Goal: Find specific fact: Find contact information

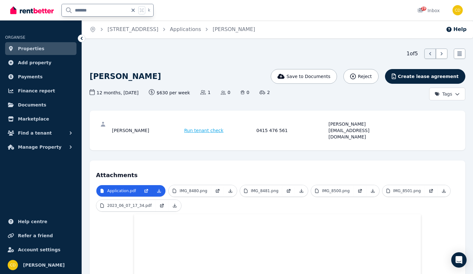
drag, startPoint x: 98, startPoint y: 7, endPoint x: 60, endPoint y: 9, distance: 38.1
click at [60, 9] on div "******* k" at bounding box center [83, 10] width 147 height 20
type input "********"
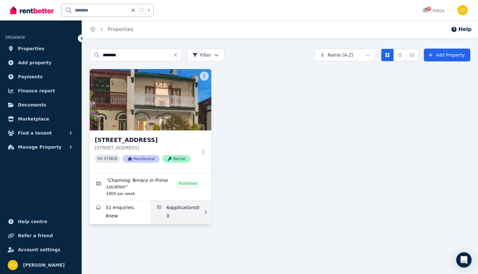
click at [179, 209] on link "Applications for 83 Bay St, Rockdale" at bounding box center [180, 213] width 61 height 24
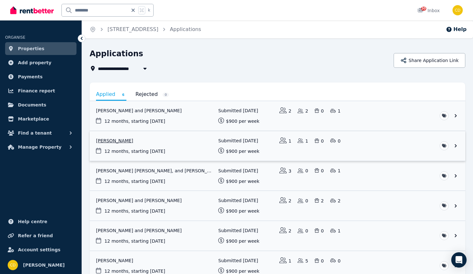
click at [111, 135] on link "View application: Ashish Ghimire" at bounding box center [278, 146] width 376 height 30
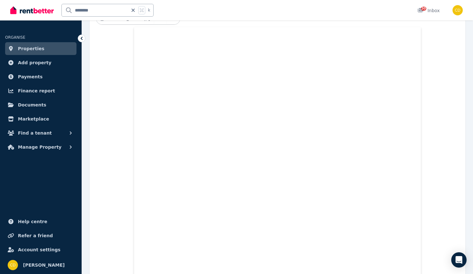
scroll to position [216, 0]
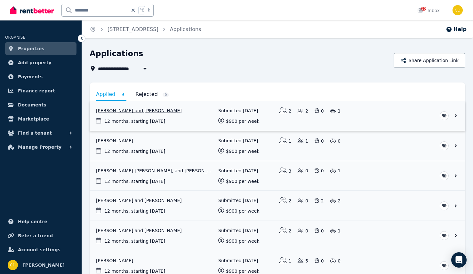
click at [183, 115] on link "View application: Chloe Nellis-Carter and Henry Hollingsworth" at bounding box center [278, 116] width 376 height 30
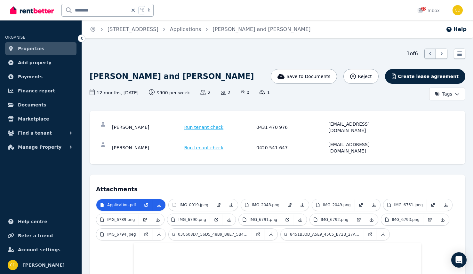
click at [364, 125] on div "[EMAIL_ADDRESS][DOMAIN_NAME]" at bounding box center [364, 127] width 70 height 13
copy div "[EMAIL_ADDRESS][DOMAIN_NAME]"
click at [354, 141] on div "[EMAIL_ADDRESS][DOMAIN_NAME]" at bounding box center [364, 147] width 70 height 13
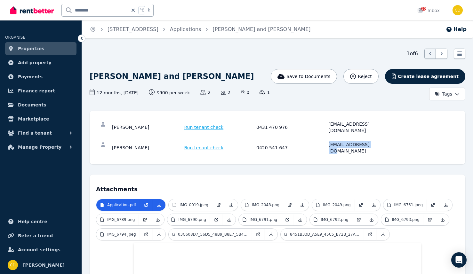
click at [354, 141] on div "[EMAIL_ADDRESS][DOMAIN_NAME]" at bounding box center [364, 147] width 70 height 13
copy div "[EMAIL_ADDRESS][DOMAIN_NAME]"
